Goal: Task Accomplishment & Management: Use online tool/utility

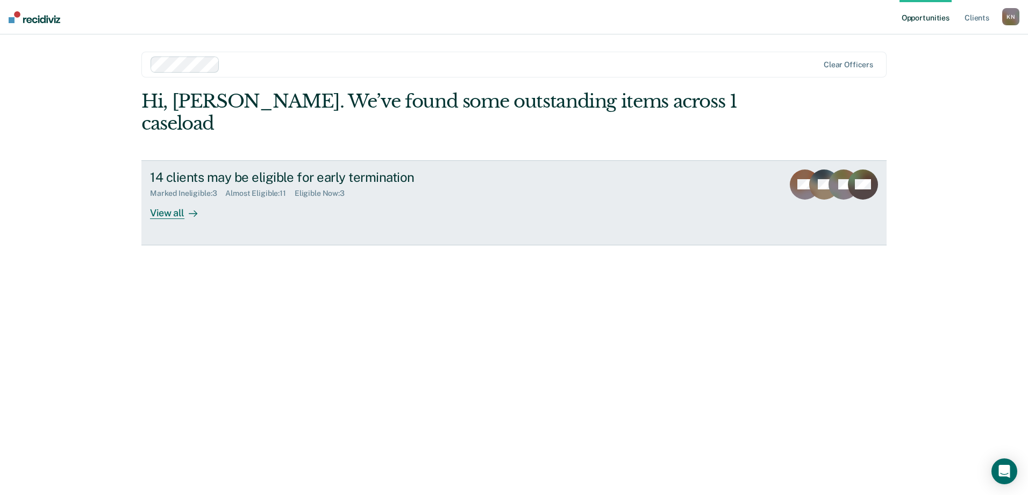
click at [181, 198] on div "View all" at bounding box center [180, 208] width 60 height 21
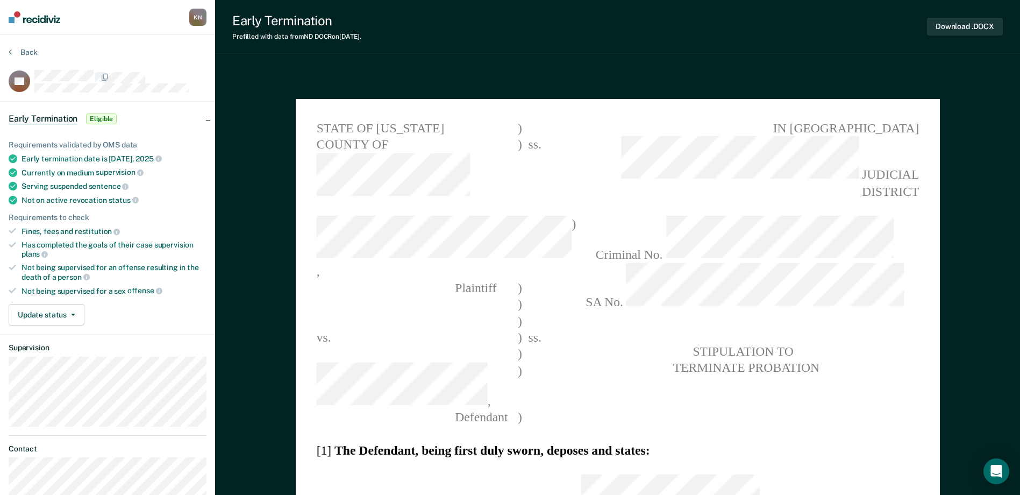
type textarea "x"
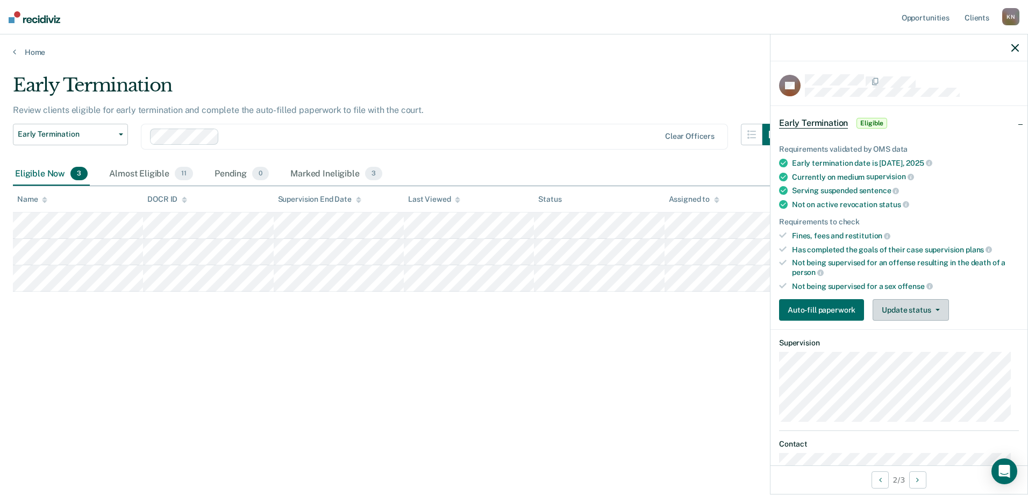
click at [896, 306] on button "Update status" at bounding box center [911, 310] width 76 height 22
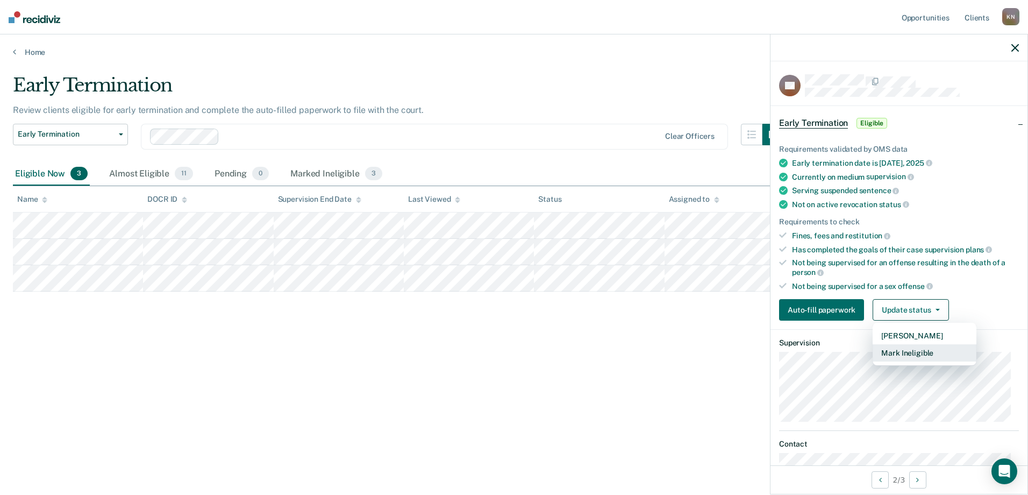
click at [916, 352] on button "Mark Ineligible" at bounding box center [925, 352] width 104 height 17
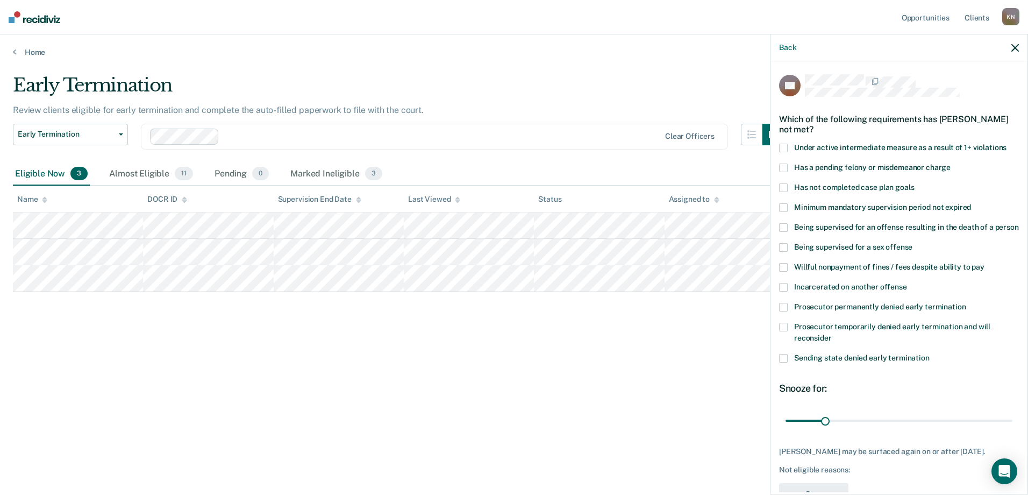
click at [781, 144] on span at bounding box center [783, 148] width 9 height 9
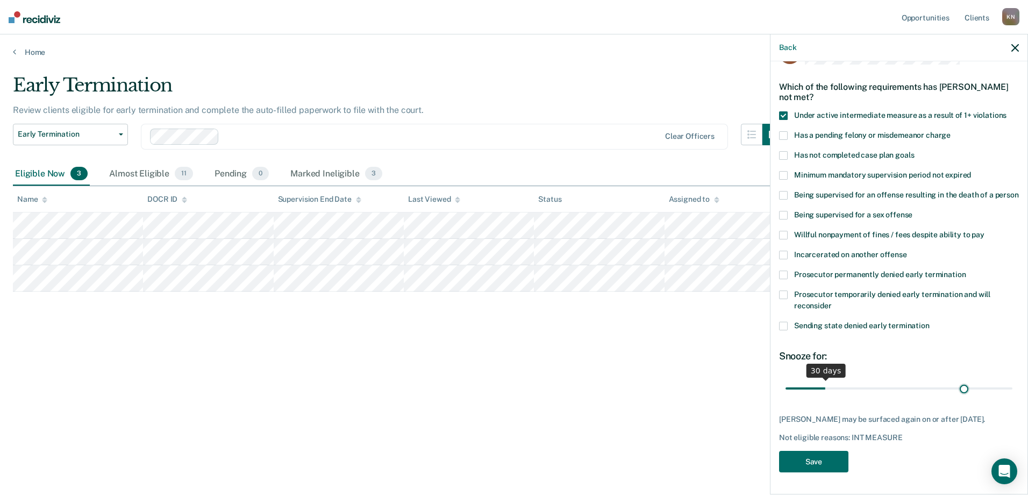
scroll to position [42, 0]
drag, startPoint x: 824, startPoint y: 379, endPoint x: 1021, endPoint y: 399, distance: 198.4
type input "180"
click at [1012, 397] on input "range" at bounding box center [899, 388] width 227 height 19
click at [711, 426] on div "Early Termination Review clients eligible for early termination and complete th…" at bounding box center [514, 261] width 1002 height 374
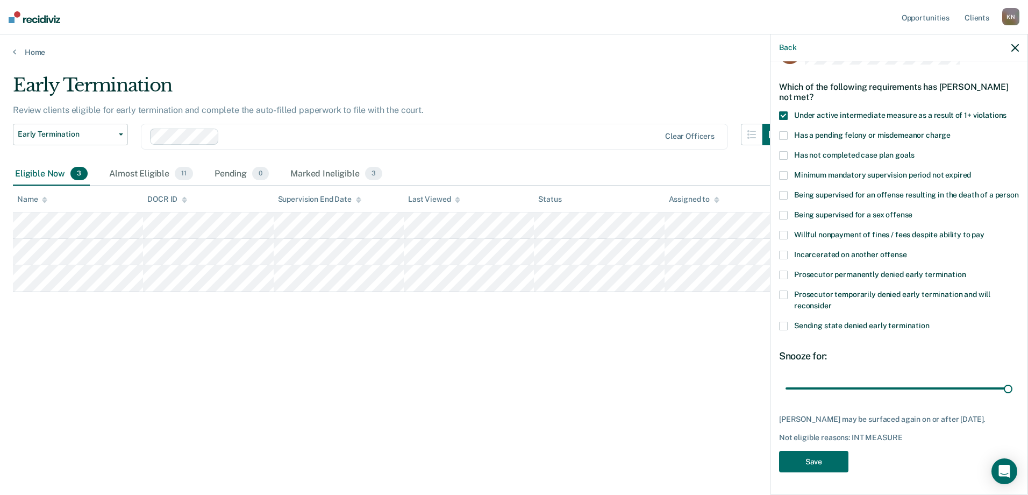
click at [1012, 49] on icon "button" at bounding box center [1015, 48] width 8 height 8
